Goal: Task Accomplishment & Management: Manage account settings

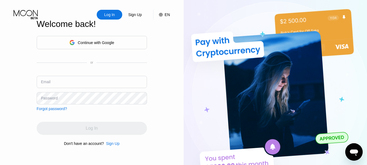
click at [59, 44] on div "Continue with Google" at bounding box center [92, 42] width 110 height 13
click at [66, 82] on input "text" at bounding box center [92, 82] width 110 height 12
click at [45, 79] on div "Email" at bounding box center [92, 84] width 110 height 16
click at [43, 80] on div "Email" at bounding box center [46, 82] width 10 height 4
click at [44, 83] on div "Email" at bounding box center [46, 82] width 10 height 4
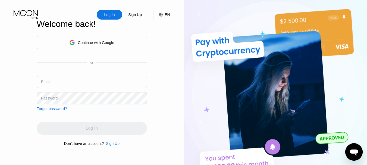
click at [63, 83] on input "text" at bounding box center [92, 82] width 110 height 12
paste input "[EMAIL_ADDRESS][DOMAIN_NAME]"
type input "[EMAIL_ADDRESS][DOMAIN_NAME]"
click at [57, 100] on div "Password" at bounding box center [49, 98] width 17 height 4
click at [54, 100] on div "Password" at bounding box center [49, 98] width 17 height 4
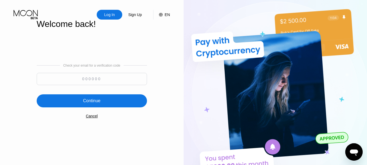
click at [92, 80] on input at bounding box center [92, 79] width 110 height 12
type input "725922"
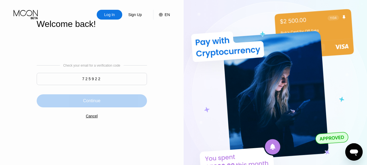
click at [92, 104] on div "Continue" at bounding box center [91, 100] width 17 height 5
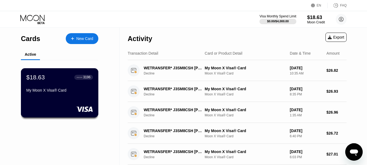
click at [64, 100] on div "$18.63 ● ● ● ● 3196 My Moon X Visa® Card" at bounding box center [60, 92] width 78 height 49
